Goal: Information Seeking & Learning: Learn about a topic

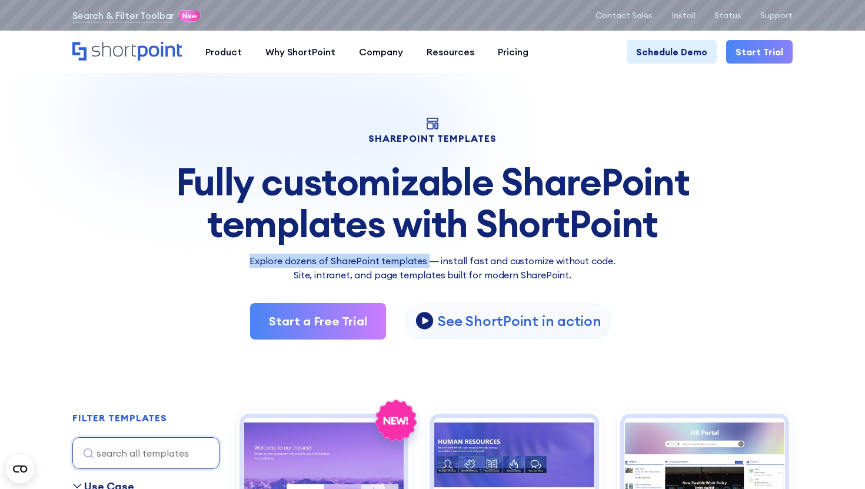
drag, startPoint x: 255, startPoint y: 259, endPoint x: 427, endPoint y: 261, distance: 171.8
click at [427, 261] on p "Explore dozens of SharePoint templates — install fast and customize without cod…" at bounding box center [432, 268] width 720 height 28
copy p "Explore dozens of SharePoint templates"
drag, startPoint x: 616, startPoint y: 261, endPoint x: 247, endPoint y: 259, distance: 369.4
click at [247, 259] on p "Explore dozens of SharePoint templates — install fast and customize without cod…" at bounding box center [432, 268] width 720 height 28
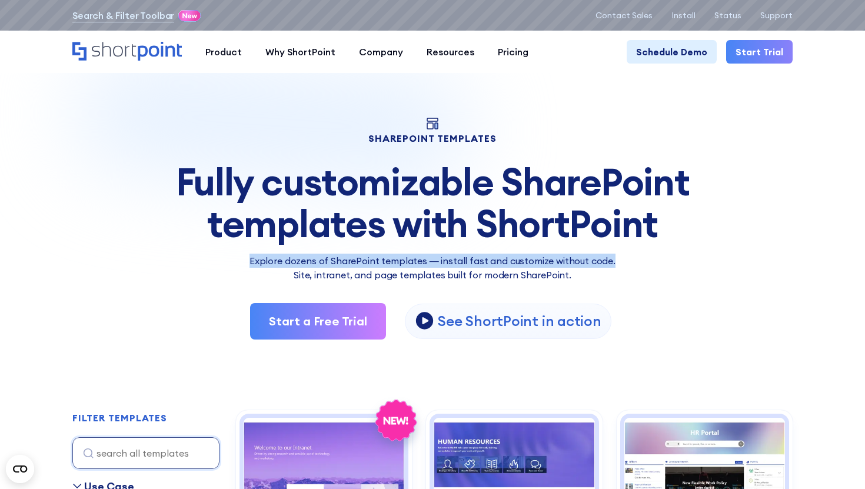
copy p "Explore dozens of SharePoint templates — install fast and customize without cod…"
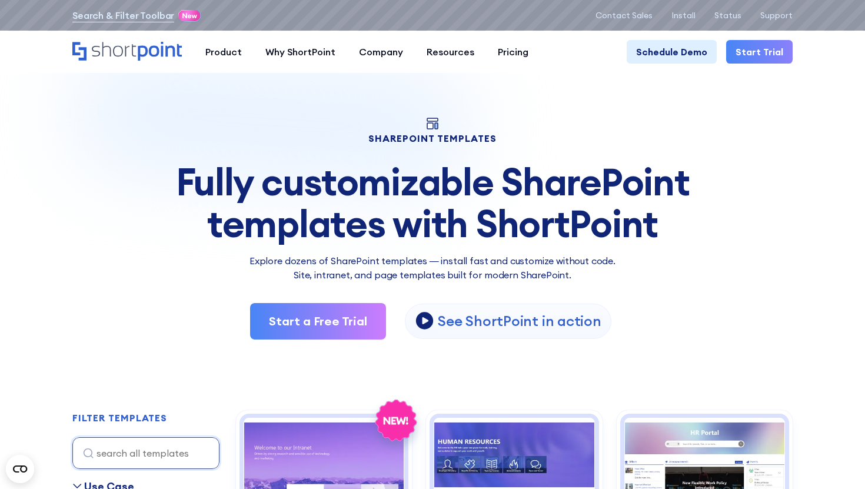
click at [294, 261] on p "Explore dozens of SharePoint templates — install fast and customize without cod…" at bounding box center [432, 268] width 720 height 28
copy p "dozens"
click at [632, 184] on div "Fully customizable SharePoint templates with ShortPoint" at bounding box center [432, 202] width 720 height 83
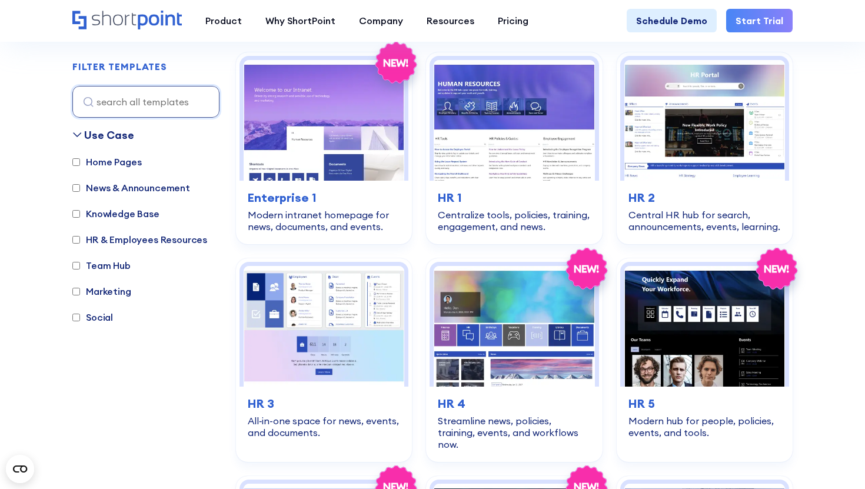
scroll to position [509, 0]
